Goal: Information Seeking & Learning: Learn about a topic

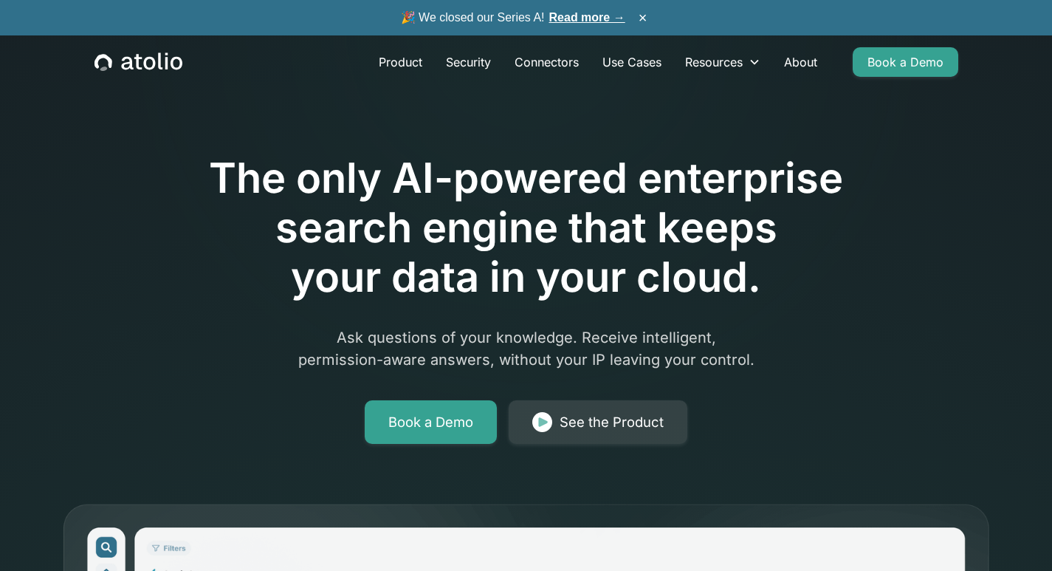
click at [142, 85] on div "Product Security Connectors Use Cases Resources Blog Podcast Case Studies Docum…" at bounding box center [526, 61] width 899 height 53
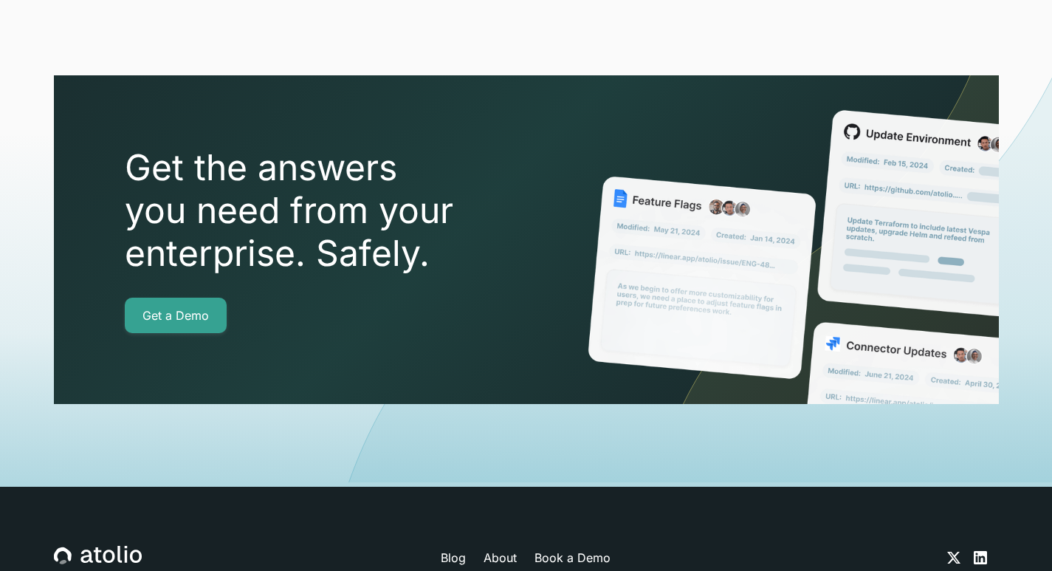
scroll to position [5301, 0]
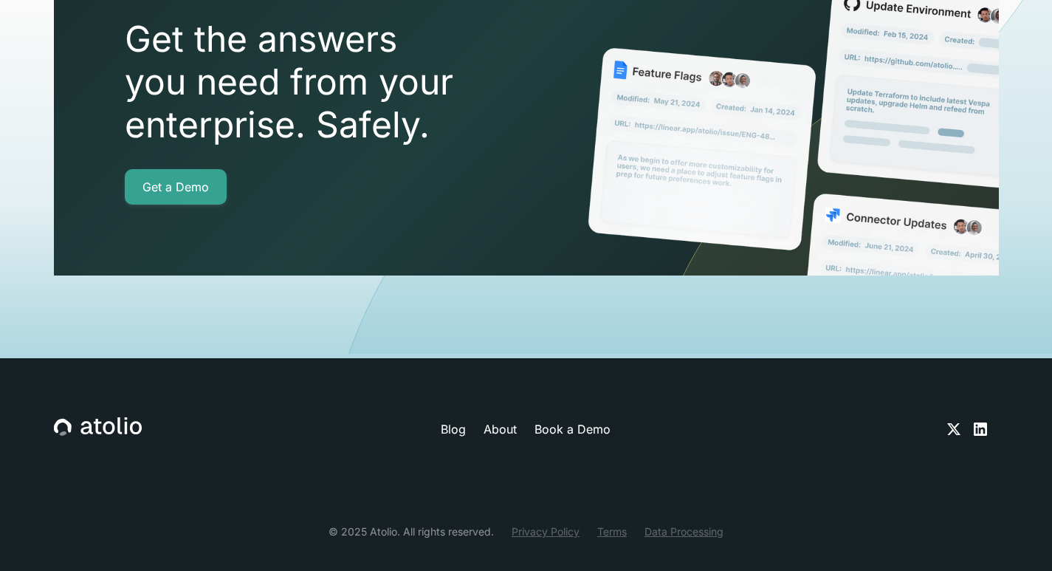
click at [551, 523] on link "Privacy Policy" at bounding box center [546, 531] width 68 height 16
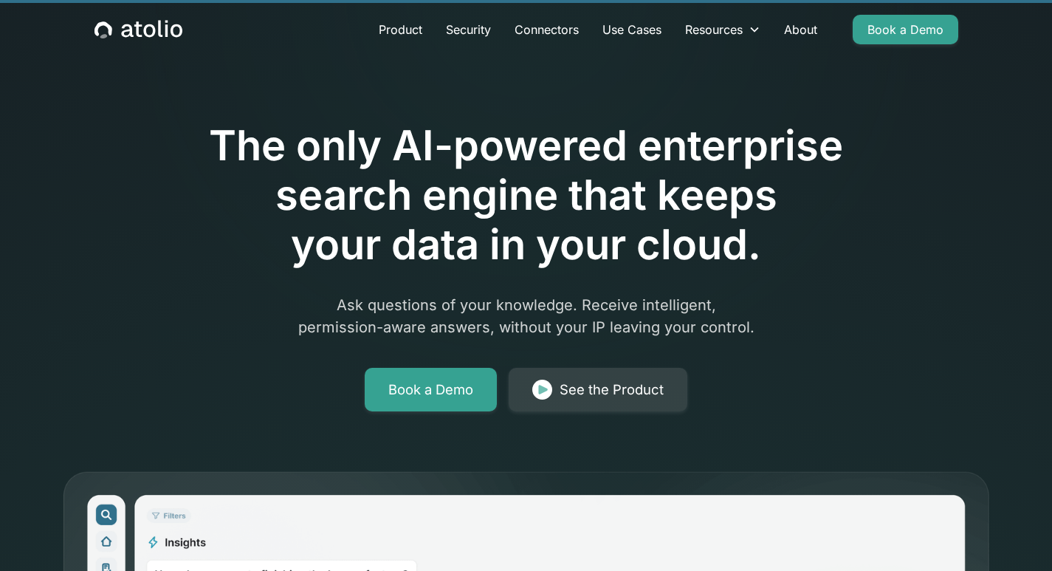
scroll to position [0, 0]
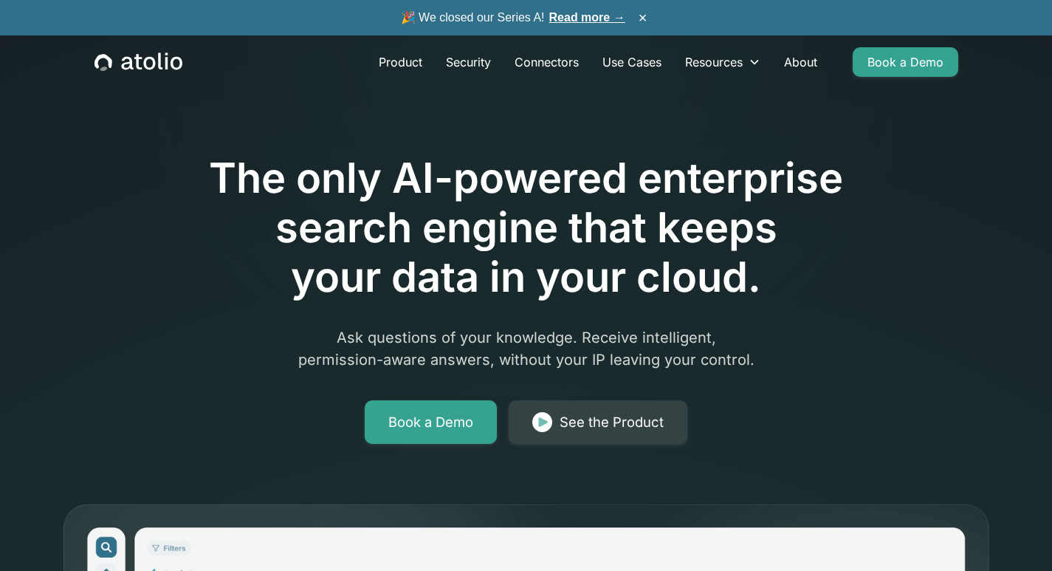
click at [558, 19] on link "Read more →" at bounding box center [587, 17] width 76 height 13
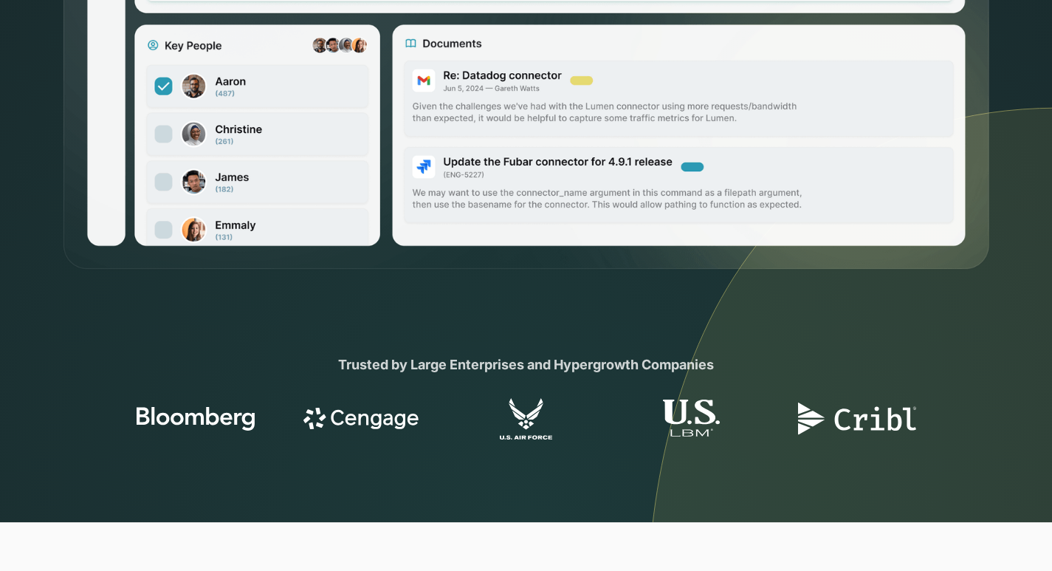
scroll to position [1033, 0]
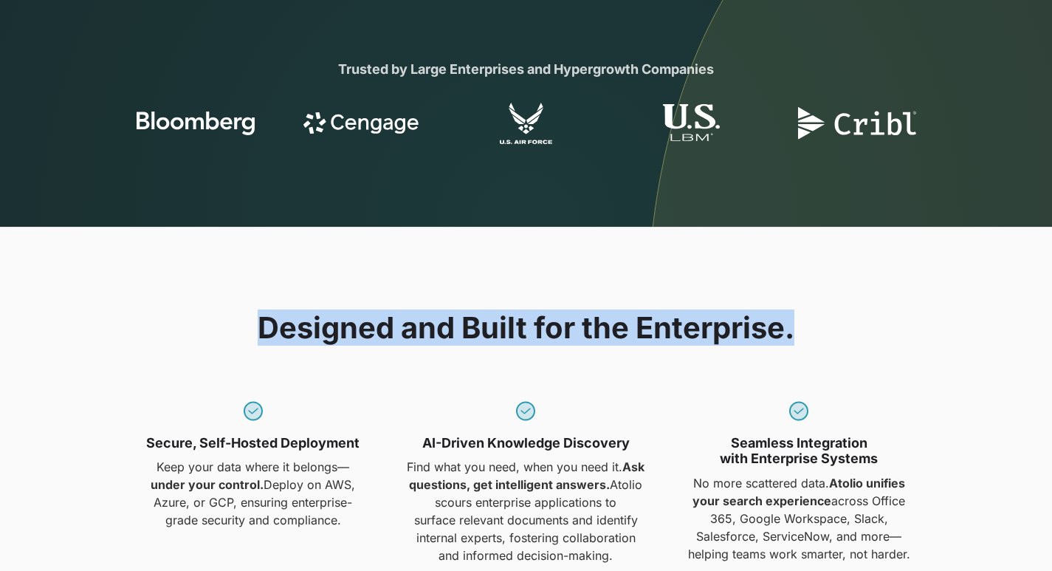
drag, startPoint x: 850, startPoint y: 336, endPoint x: 259, endPoint y: 309, distance: 591.8
click at [259, 310] on div "Designed and Built for the Enterprise. Secure, Self-Hosted Deployment Keep your…" at bounding box center [526, 452] width 945 height 284
click at [313, 299] on div "Designed and Built for the Enterprise. Secure, Self-Hosted Deployment Keep your…" at bounding box center [526, 452] width 945 height 450
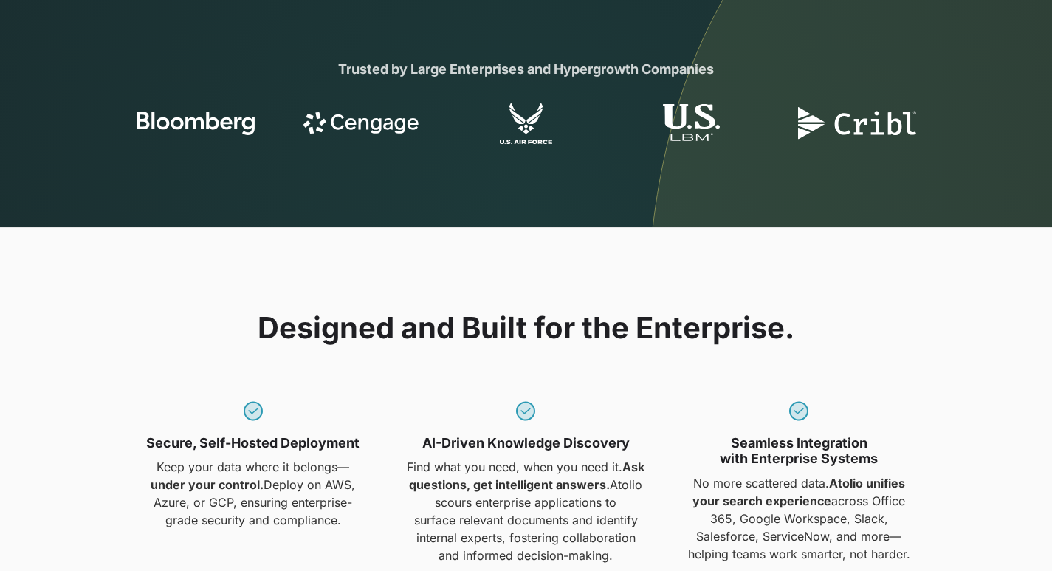
click at [371, 277] on div "Designed and Built for the Enterprise. Secure, Self-Hosted Deployment Keep your…" at bounding box center [526, 452] width 945 height 450
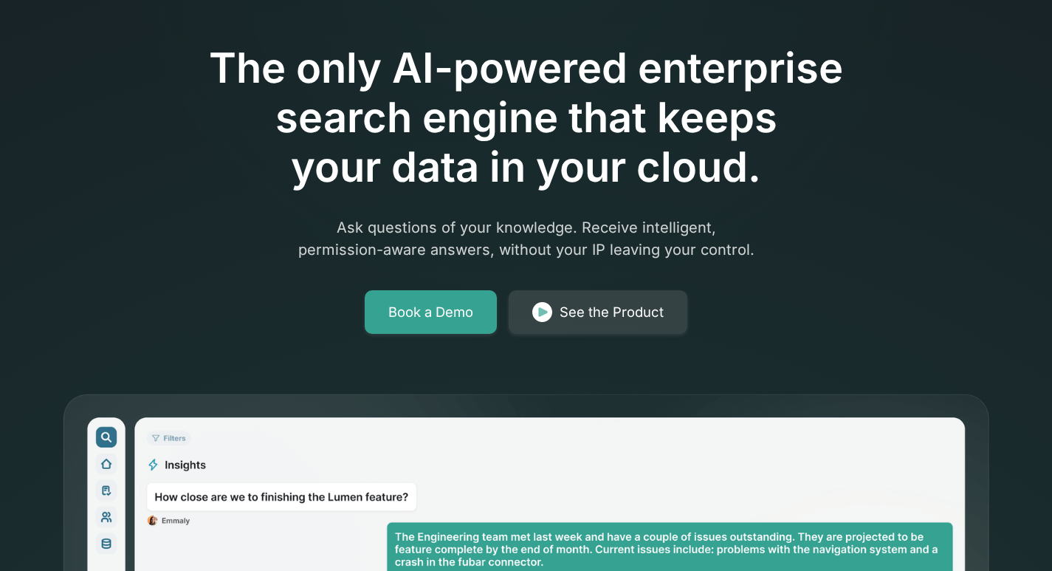
scroll to position [0, 0]
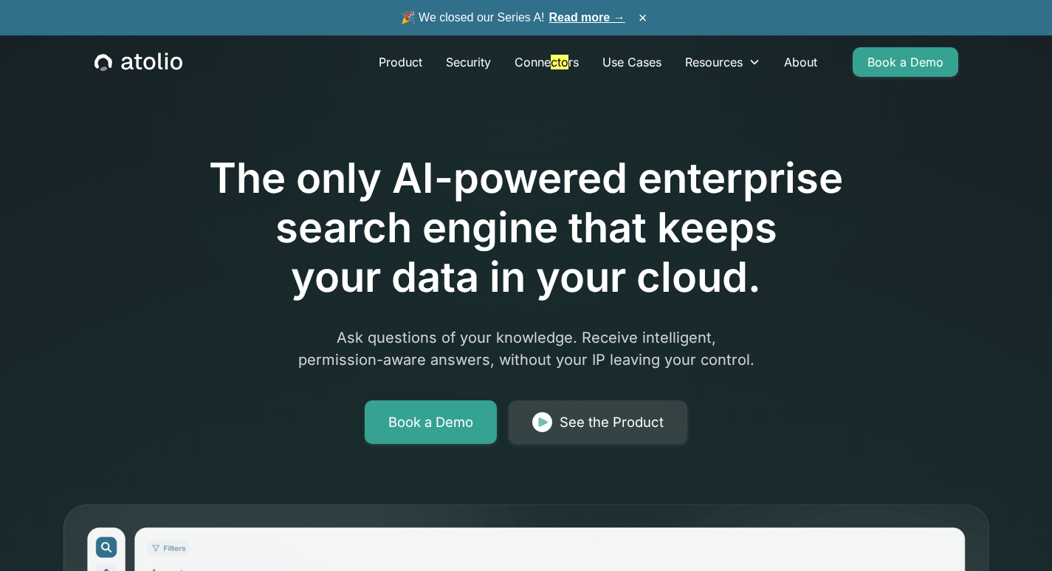
click at [688, 290] on h1 "The only AI-powered enterprise search engine that keeps your data in your cloud." at bounding box center [526, 228] width 756 height 149
click at [751, 359] on p "Ask questions of your knowledge. Receive intelligent, permission-aware answers,…" at bounding box center [526, 348] width 567 height 44
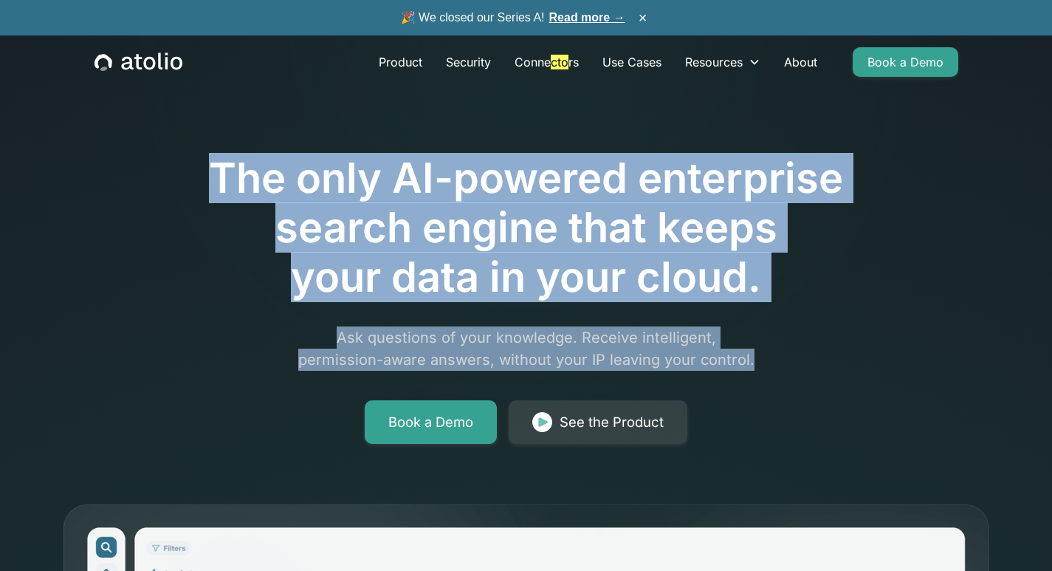
drag, startPoint x: 751, startPoint y: 359, endPoint x: 212, endPoint y: 187, distance: 566.1
click at [212, 187] on div "The only AI-powered enterprise search engine that keeps your data in your cloud…" at bounding box center [526, 257] width 756 height 373
click at [212, 187] on h1 "The only AI-powered enterprise search engine that keeps your data in your cloud." at bounding box center [526, 228] width 756 height 149
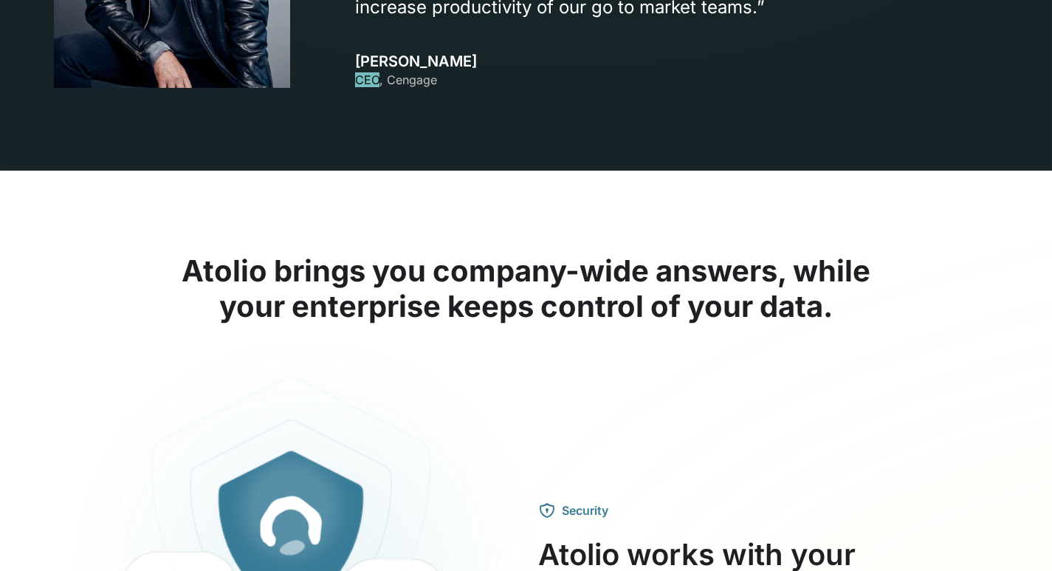
scroll to position [1993, 0]
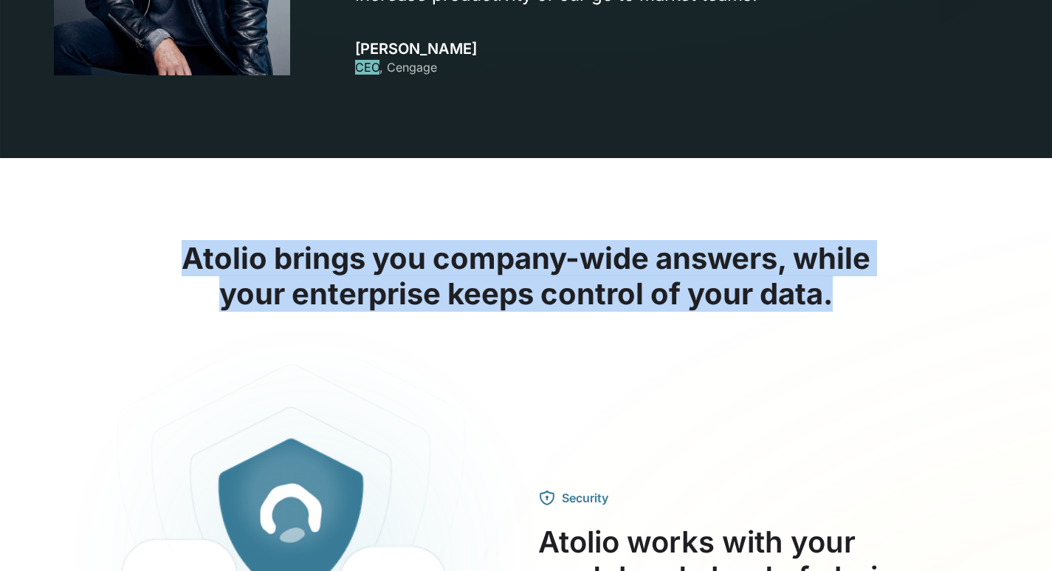
drag, startPoint x: 831, startPoint y: 299, endPoint x: 159, endPoint y: 247, distance: 673.7
click at [159, 247] on h2 "Atolio brings you company-wide answers, while your enterprise keeps control of …" at bounding box center [526, 276] width 945 height 71
drag, startPoint x: 168, startPoint y: 244, endPoint x: 830, endPoint y: 294, distance: 663.2
click at [830, 294] on h2 "Atolio brings you company-wide answers, while your enterprise keeps control of …" at bounding box center [526, 276] width 945 height 71
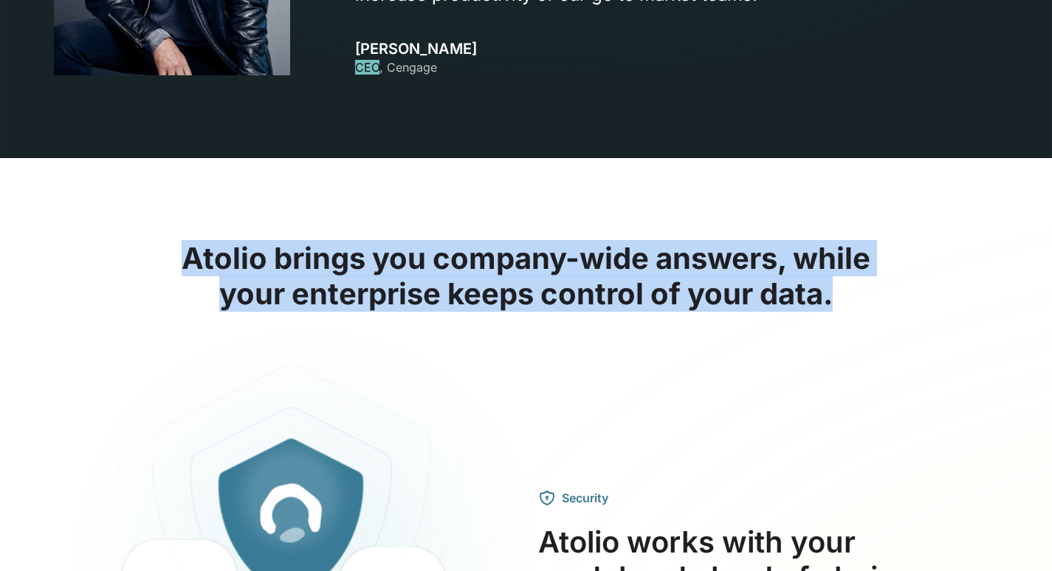
click at [830, 294] on h2 "Atolio brings you company-wide answers, while your enterprise keeps control of …" at bounding box center [526, 276] width 945 height 71
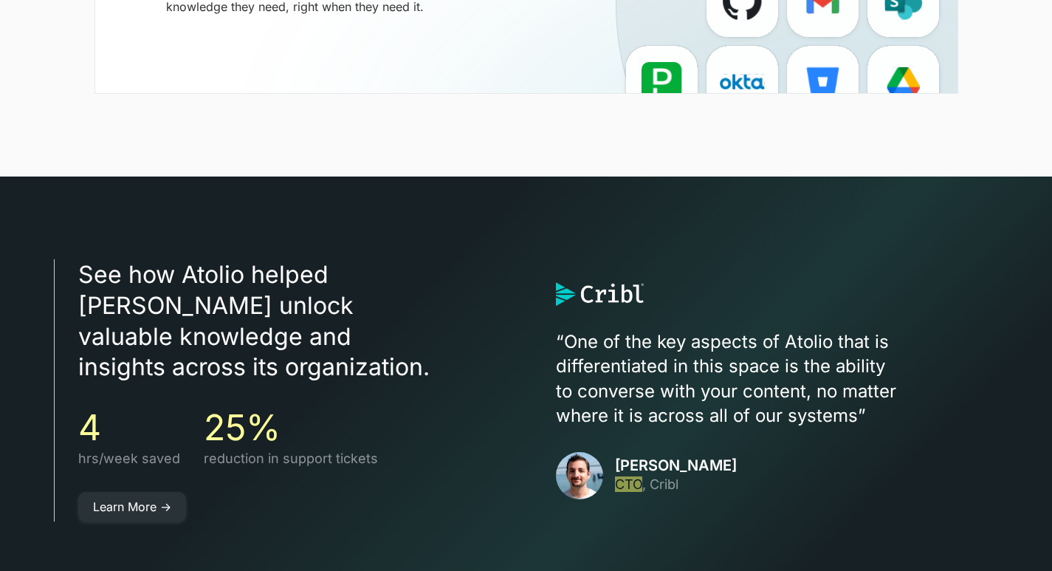
scroll to position [3986, 0]
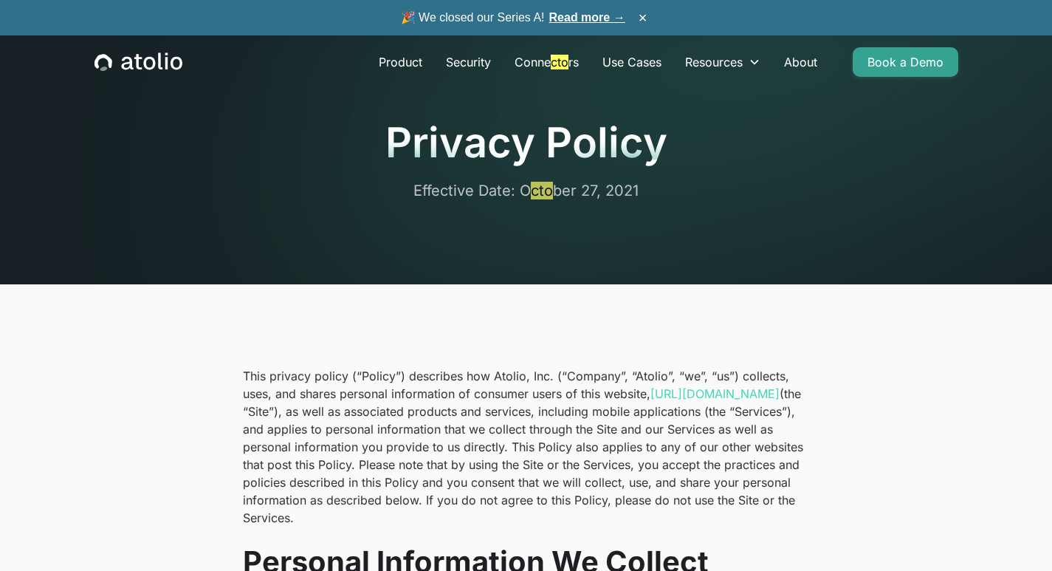
click at [763, 452] on p "This privacy policy (“Policy”) describes how Atolio, Inc. (“Company”, “Atolio”,…" at bounding box center [526, 446] width 567 height 159
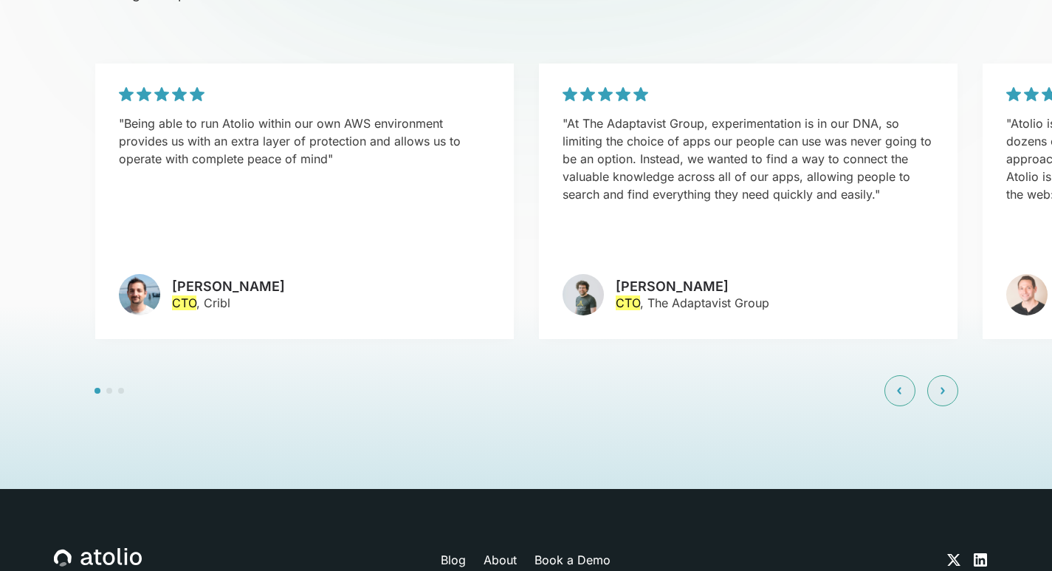
scroll to position [3469, 0]
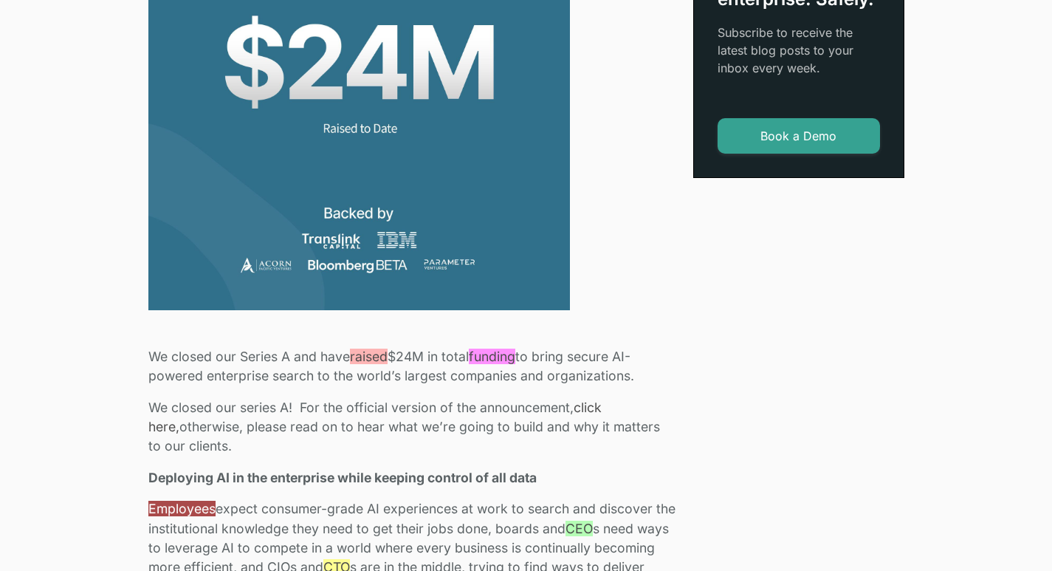
scroll to position [369, 0]
